Goal: Subscribe to service/newsletter

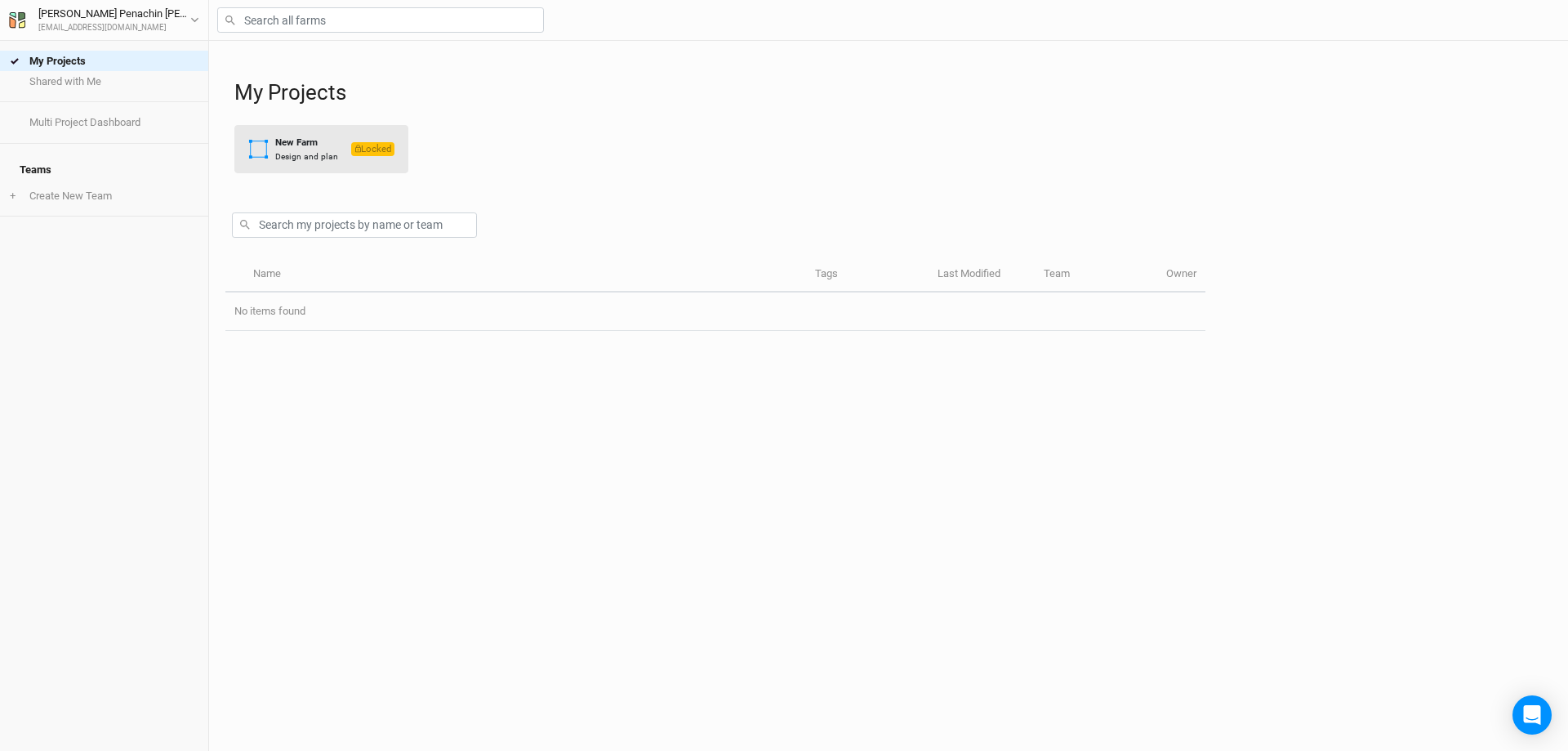
click at [343, 148] on button "New Farm Design and plan Locked" at bounding box center [321, 149] width 174 height 48
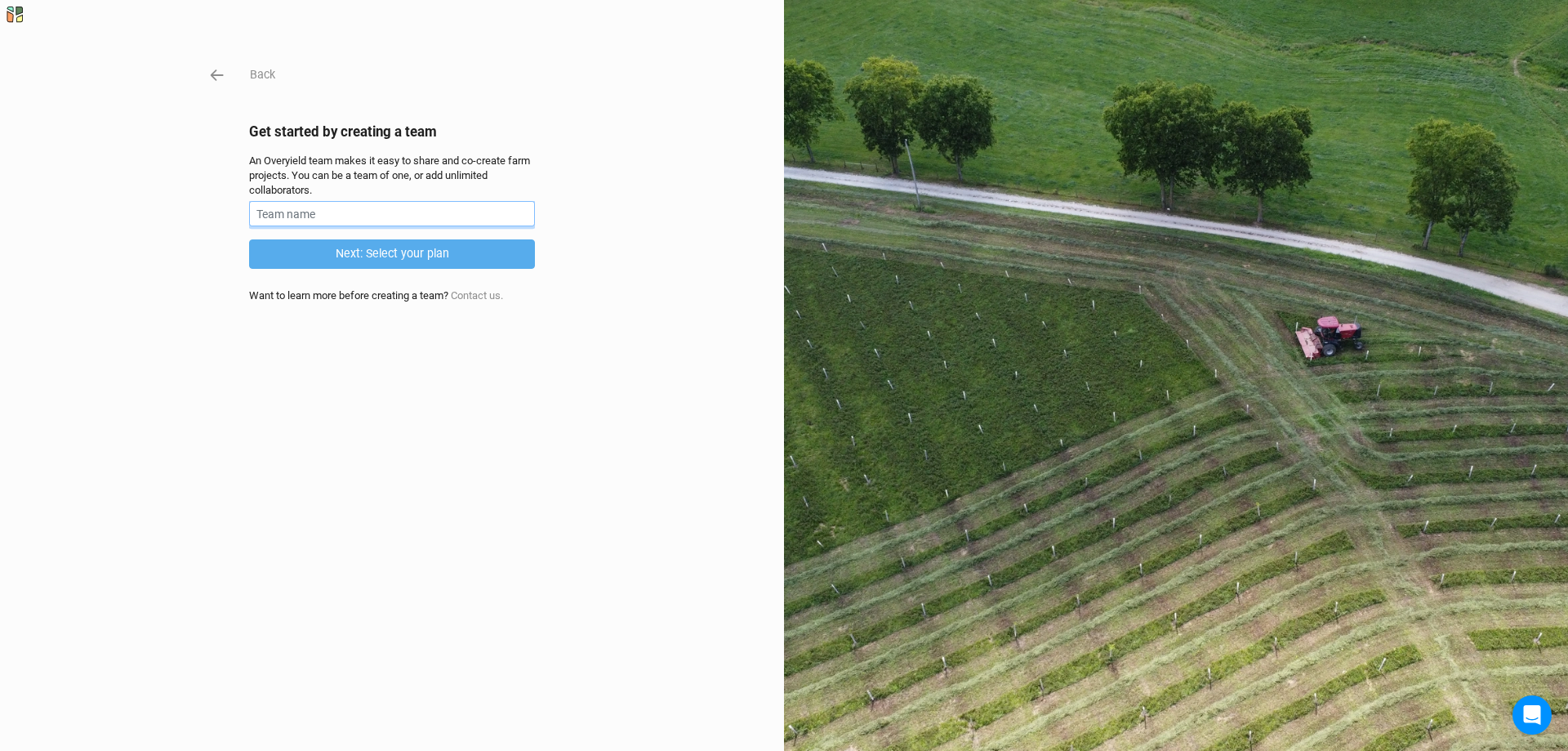
click at [324, 215] on input "text" at bounding box center [393, 214] width 286 height 25
type input "J"
type input "Jequitiba"
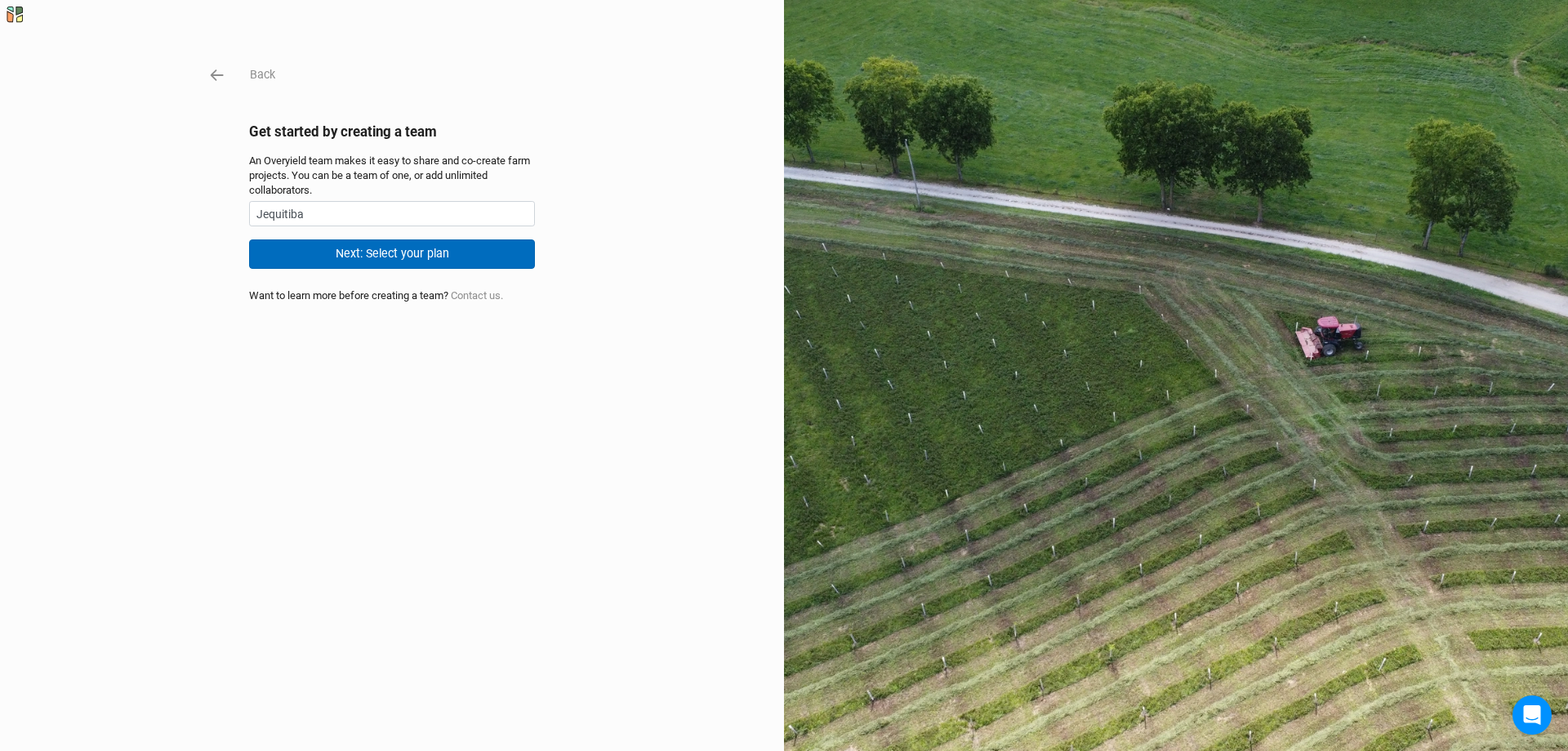
click at [385, 252] on button "Next: Select your plan" at bounding box center [393, 254] width 286 height 29
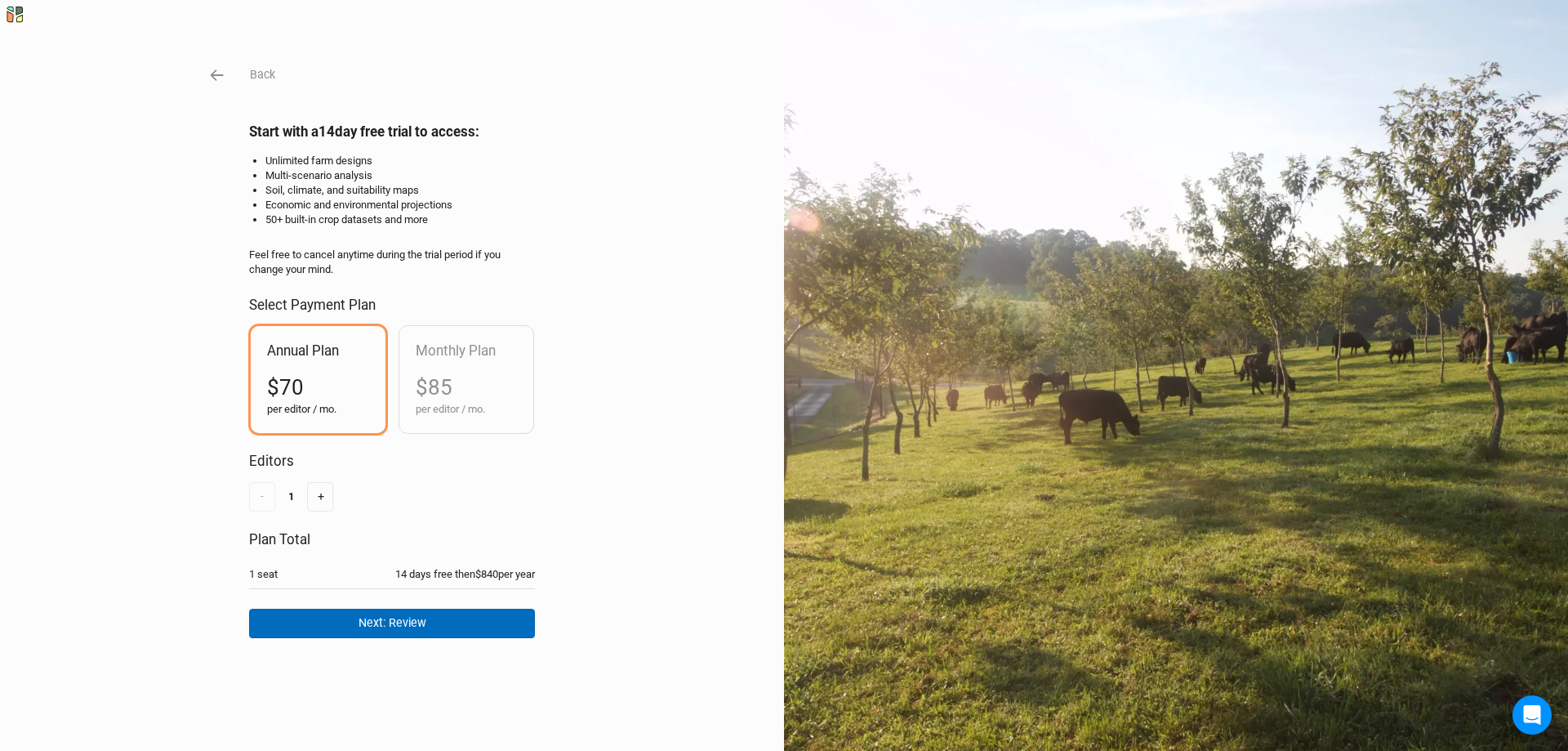
click at [398, 629] on button "Next: Review" at bounding box center [393, 623] width 286 height 29
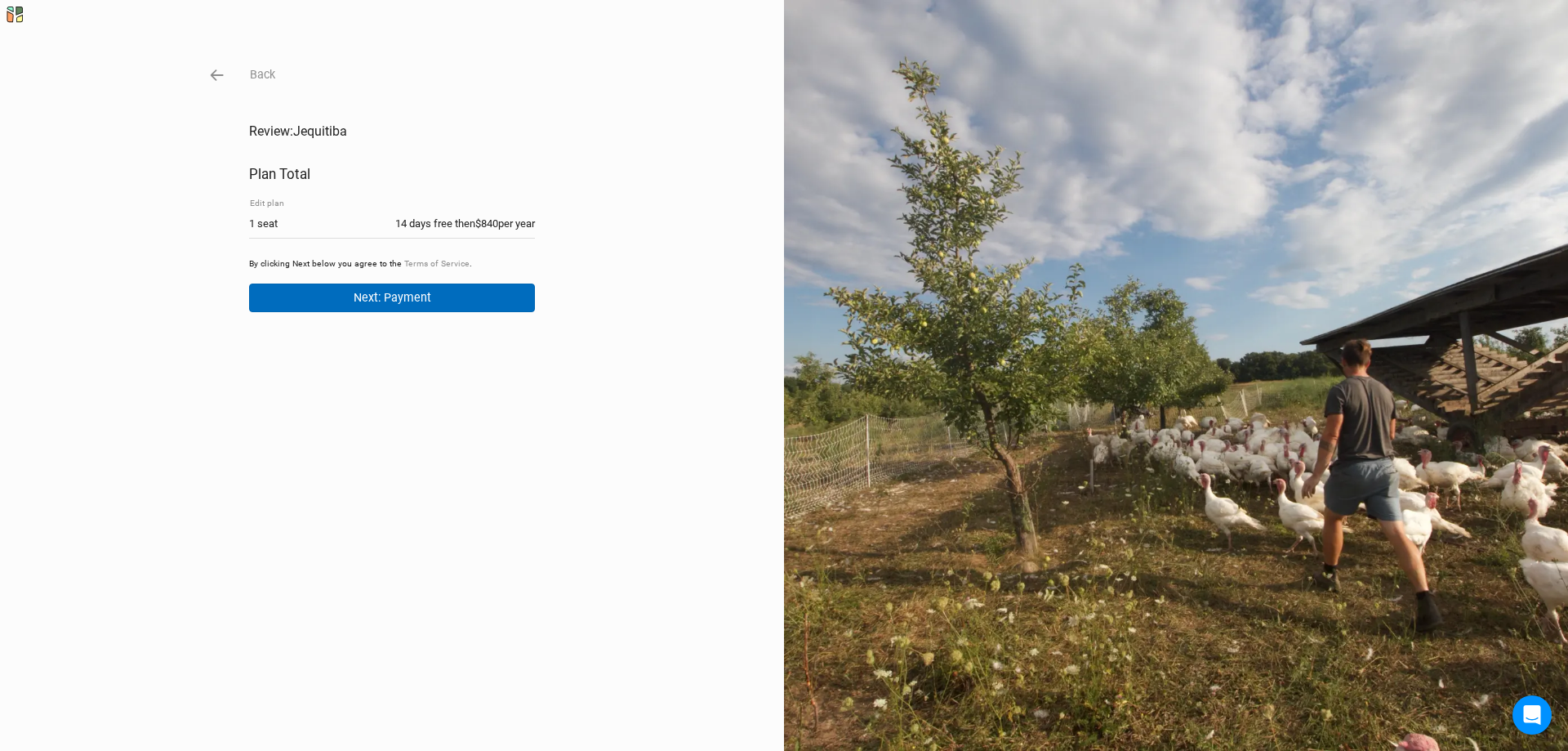
click at [405, 298] on button "Next: Payment" at bounding box center [393, 298] width 286 height 29
